Goal: Transaction & Acquisition: Obtain resource

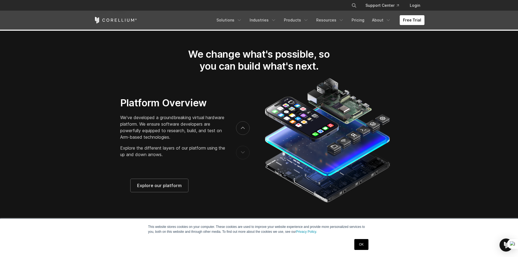
scroll to position [952, 0]
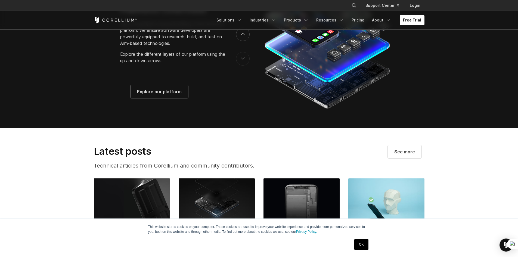
click at [411, 21] on link "Free Trial" at bounding box center [412, 20] width 25 height 10
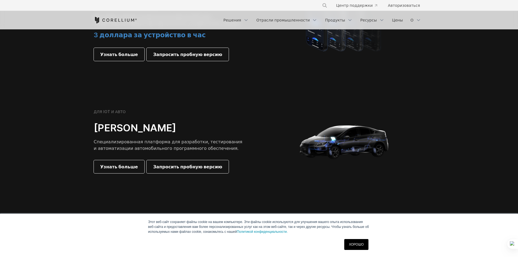
scroll to position [435, 0]
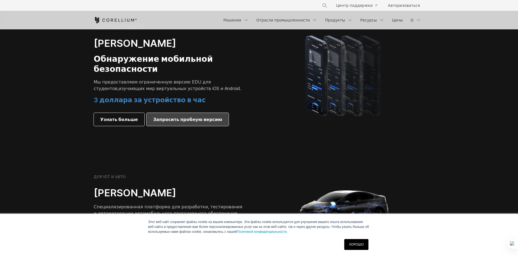
click at [184, 117] on font "Запросить пробную версию" at bounding box center [187, 119] width 69 height 5
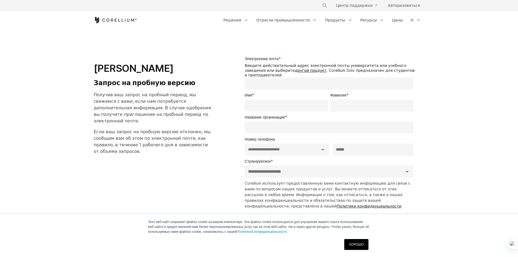
select select "**"
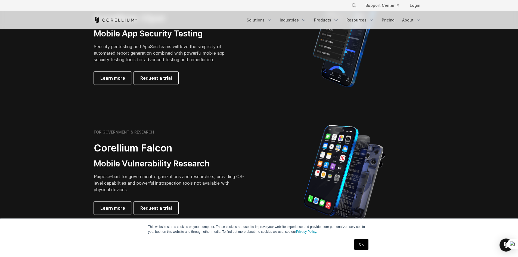
scroll to position [155, 0]
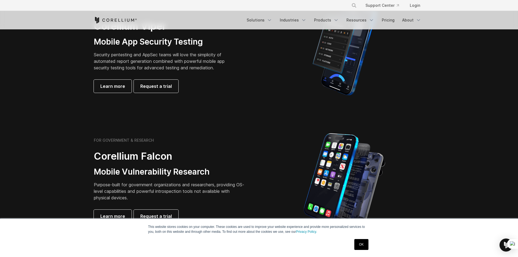
click at [219, 144] on div "FOR GOVERNMENT & RESEARCH Corellium Falcon Mobile Vulnerability Research Purpos…" at bounding box center [170, 180] width 152 height 85
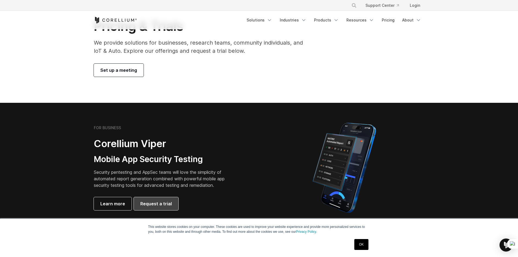
scroll to position [82, 0]
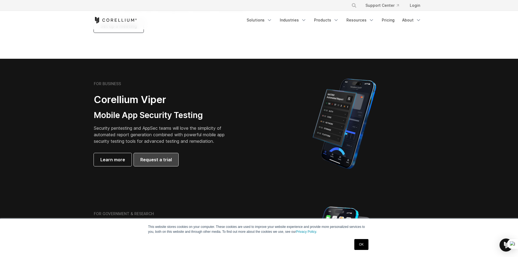
click at [164, 158] on span "Request a trial" at bounding box center [156, 159] width 32 height 7
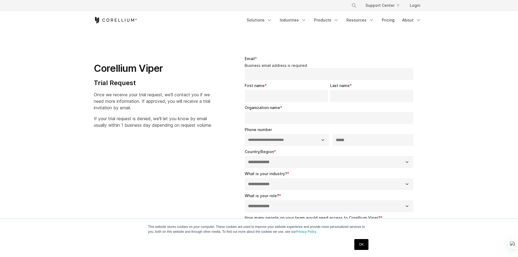
select select "**"
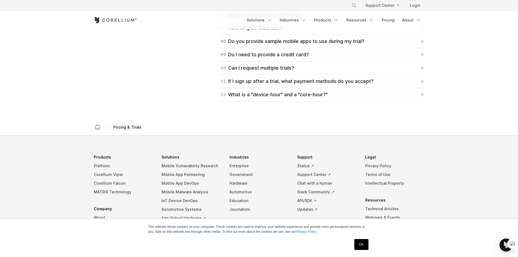
scroll to position [936, 0]
